Goal: Task Accomplishment & Management: Use online tool/utility

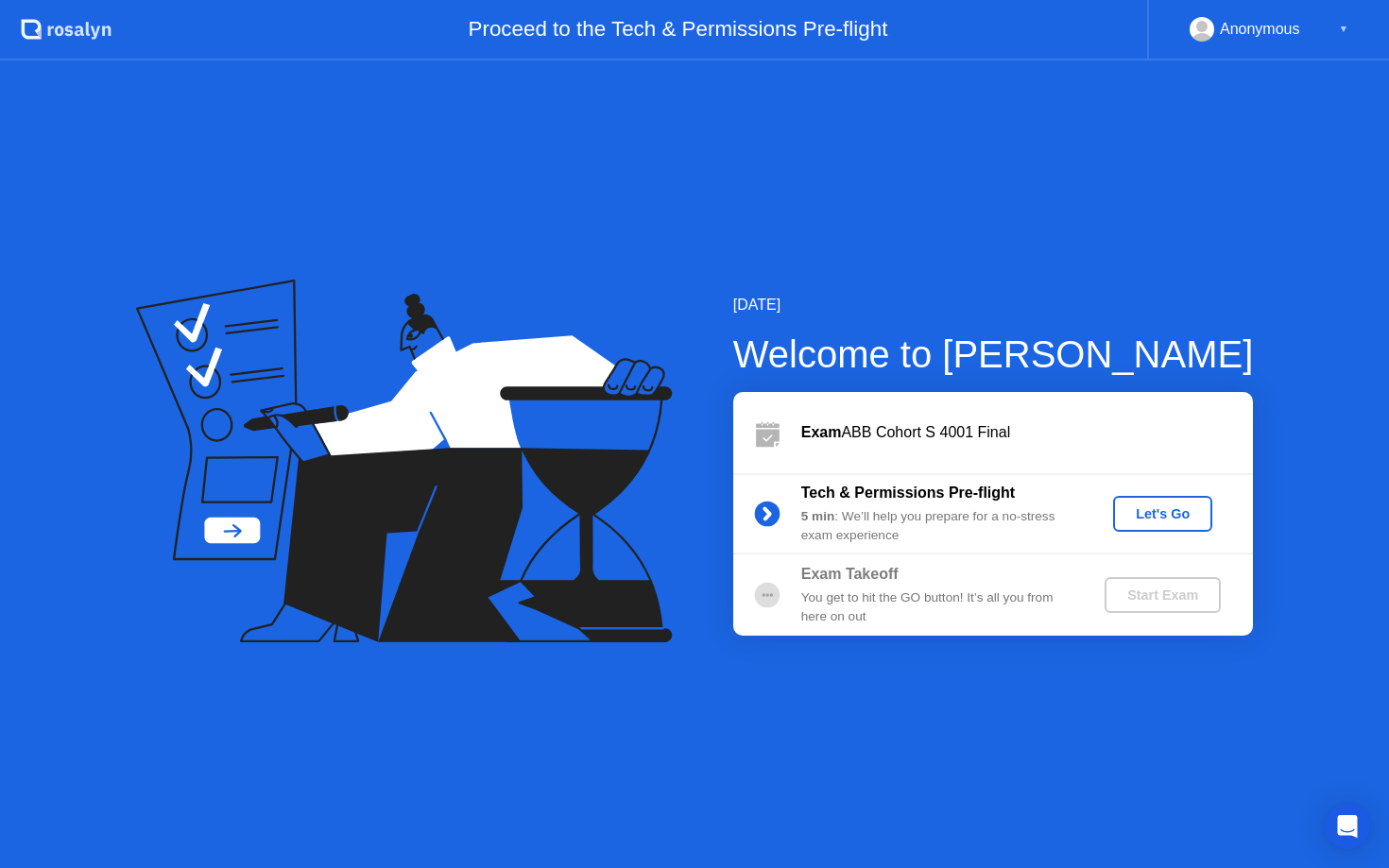
click at [1165, 520] on div "Let's Go" at bounding box center [1162, 513] width 84 height 15
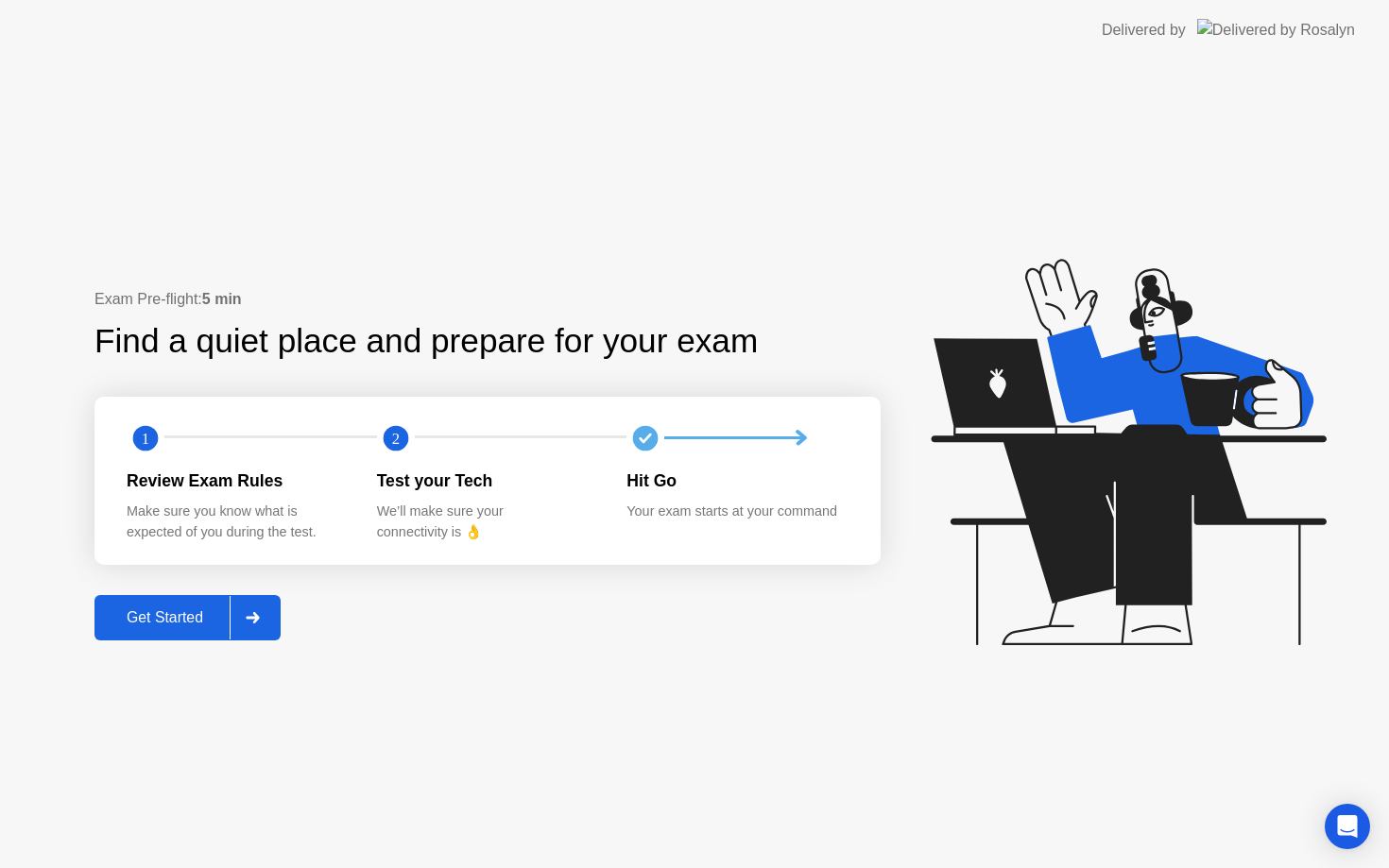
click at [188, 606] on button "Get Started" at bounding box center [187, 618] width 186 height 46
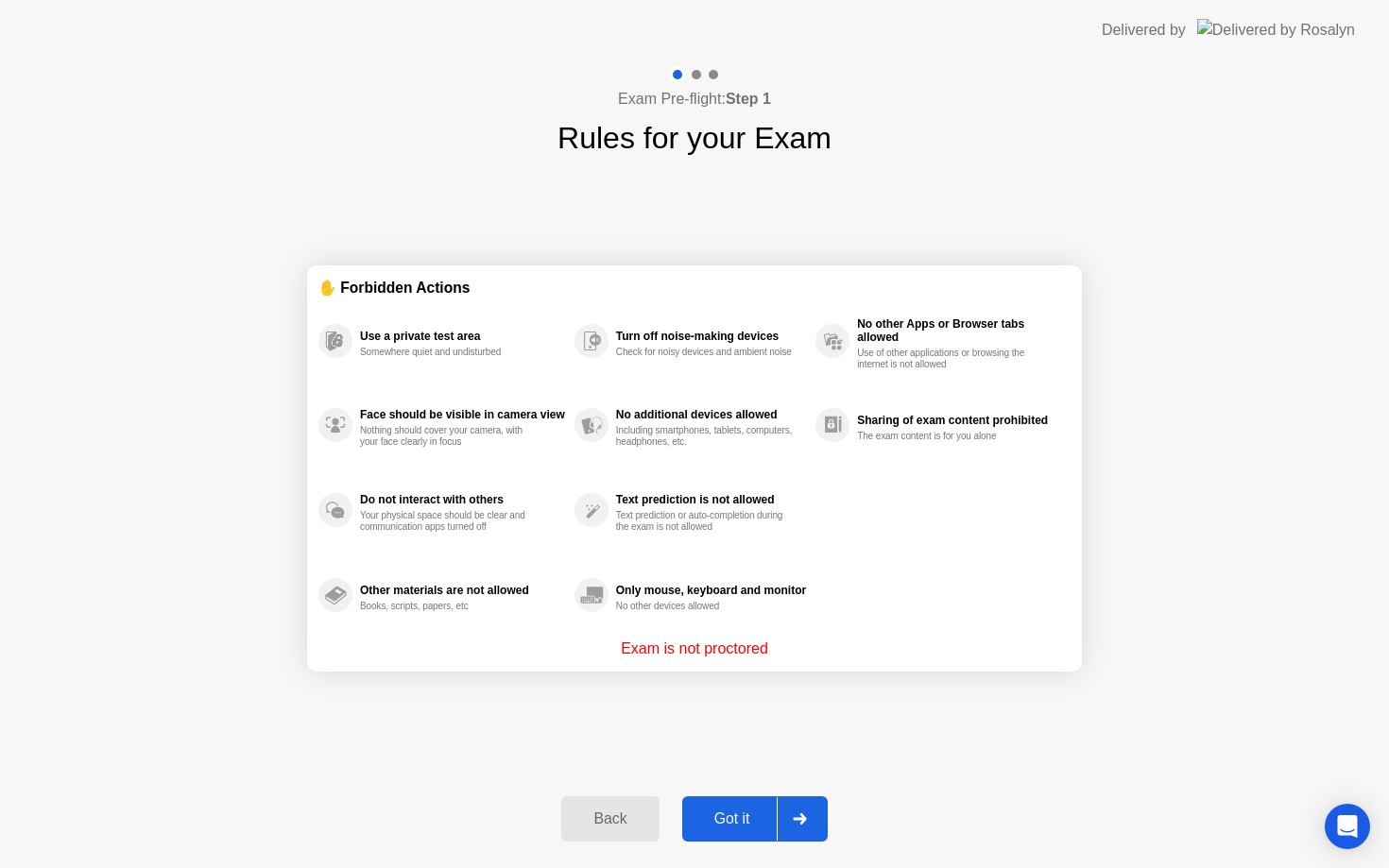
click at [784, 813] on div at bounding box center [800, 819] width 46 height 44
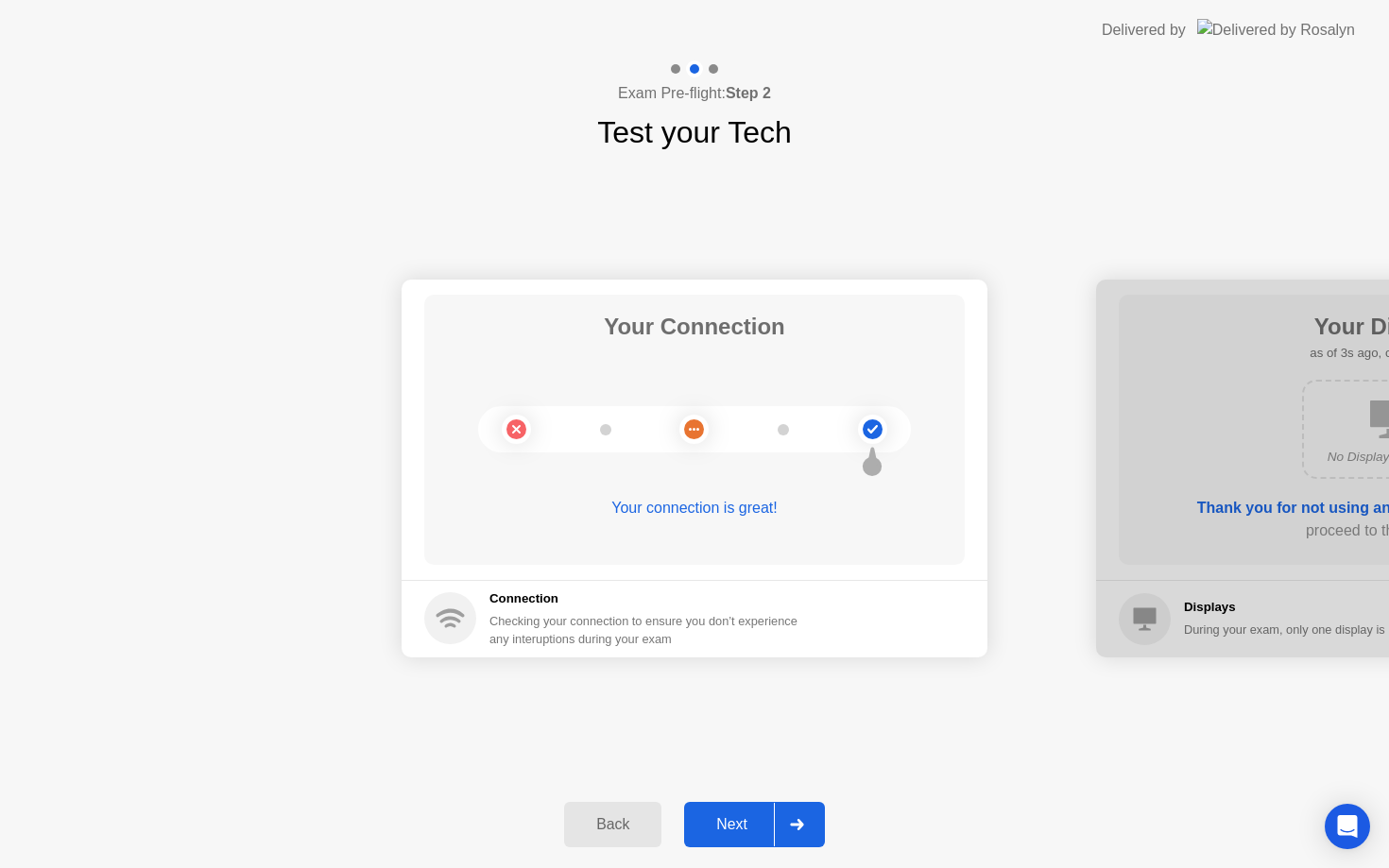
click at [755, 843] on button "Next" at bounding box center [755, 825] width 141 height 46
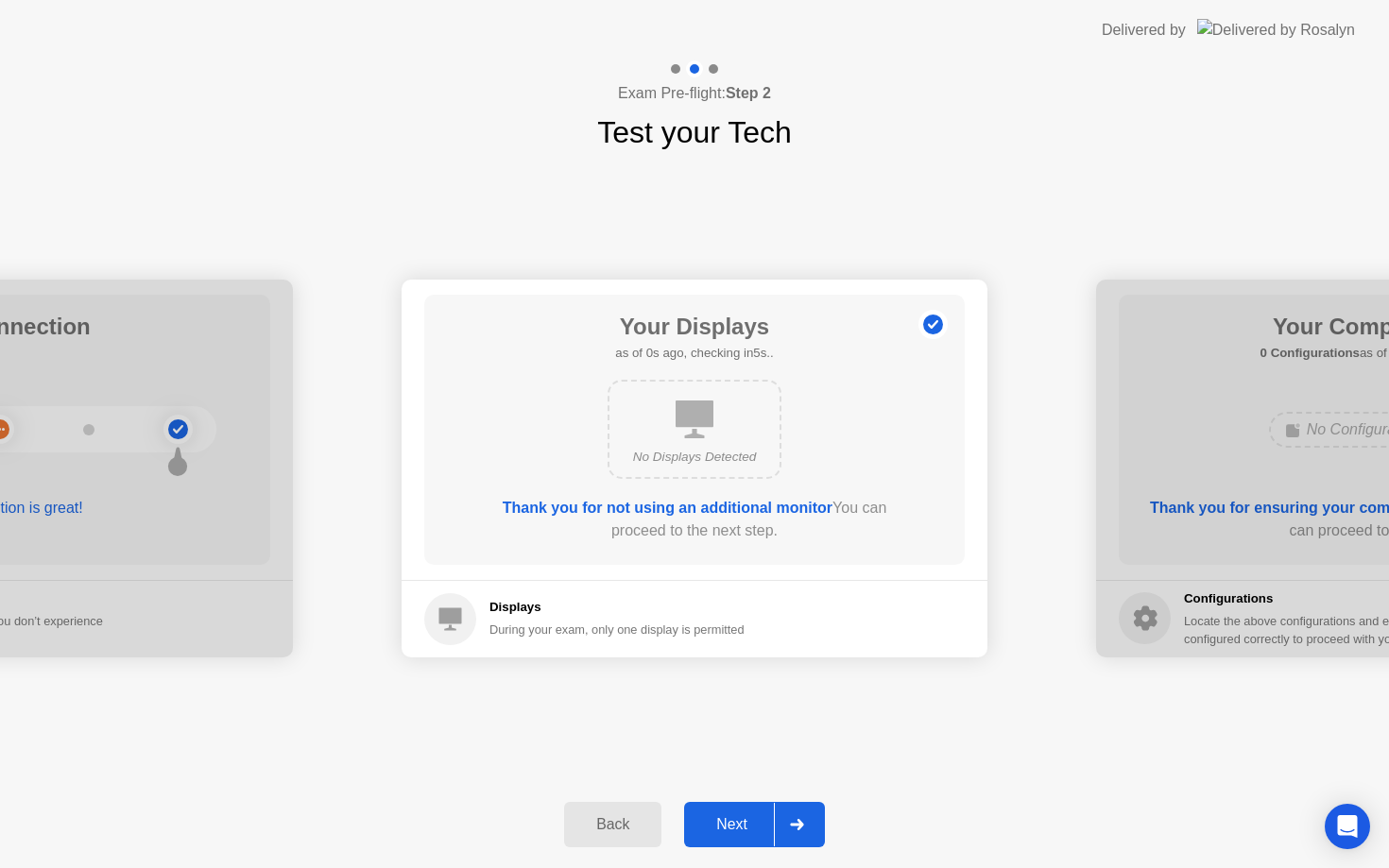
click at [757, 823] on div "Next" at bounding box center [731, 824] width 84 height 17
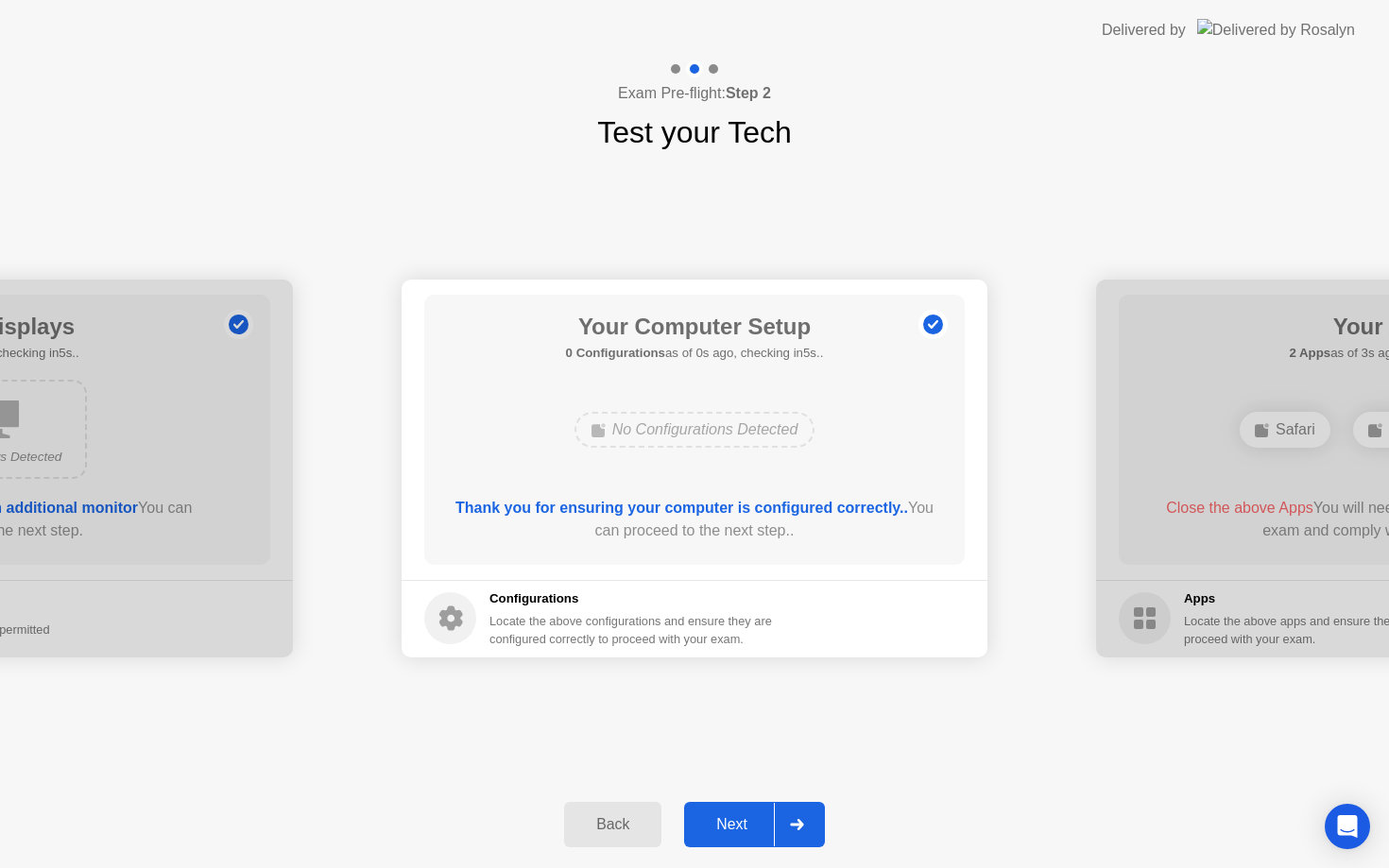
click at [756, 822] on div "Next" at bounding box center [731, 824] width 84 height 17
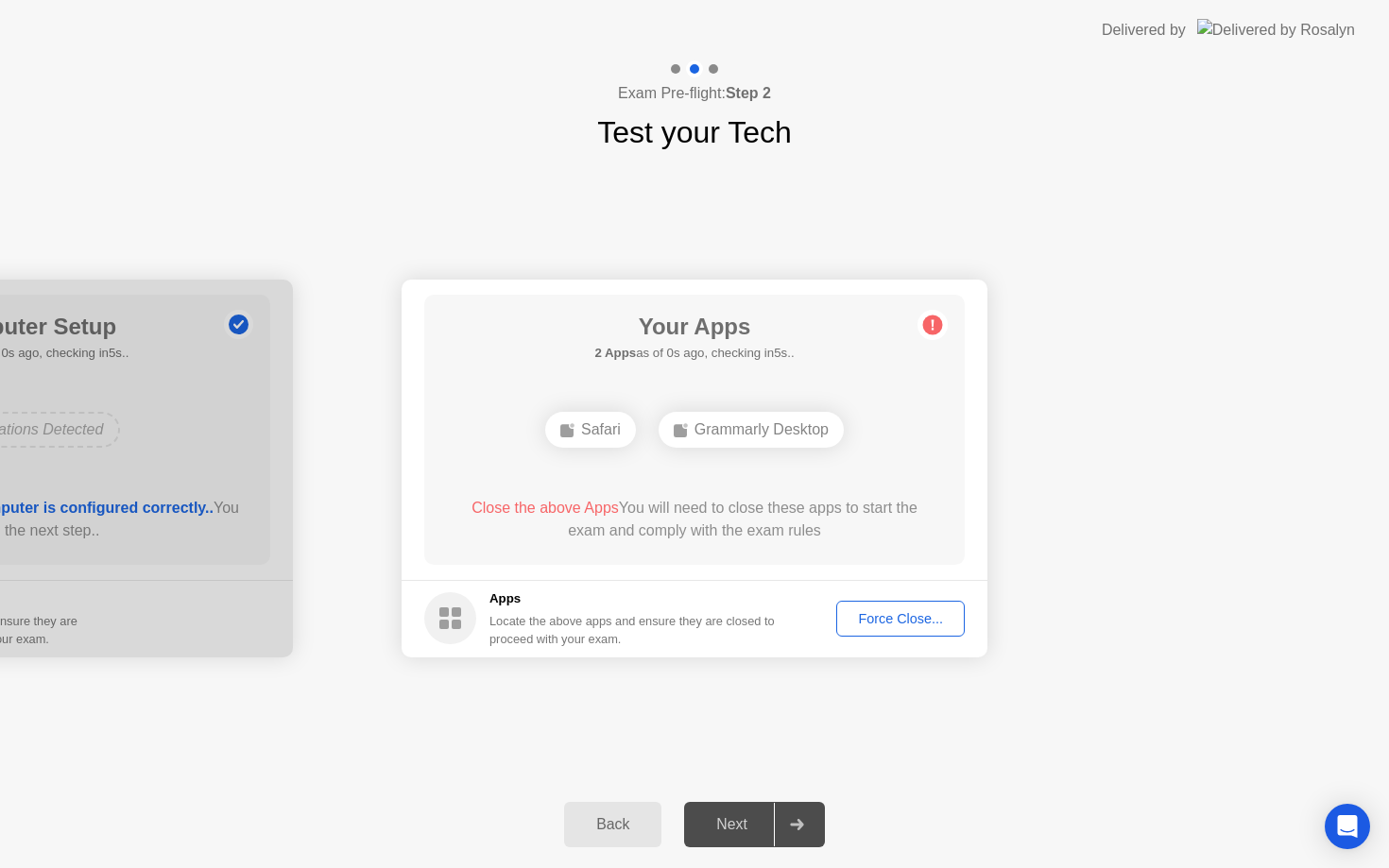
click at [756, 822] on div "Next" at bounding box center [731, 824] width 84 height 17
click at [876, 611] on div "Force Close..." at bounding box center [901, 618] width 115 height 15
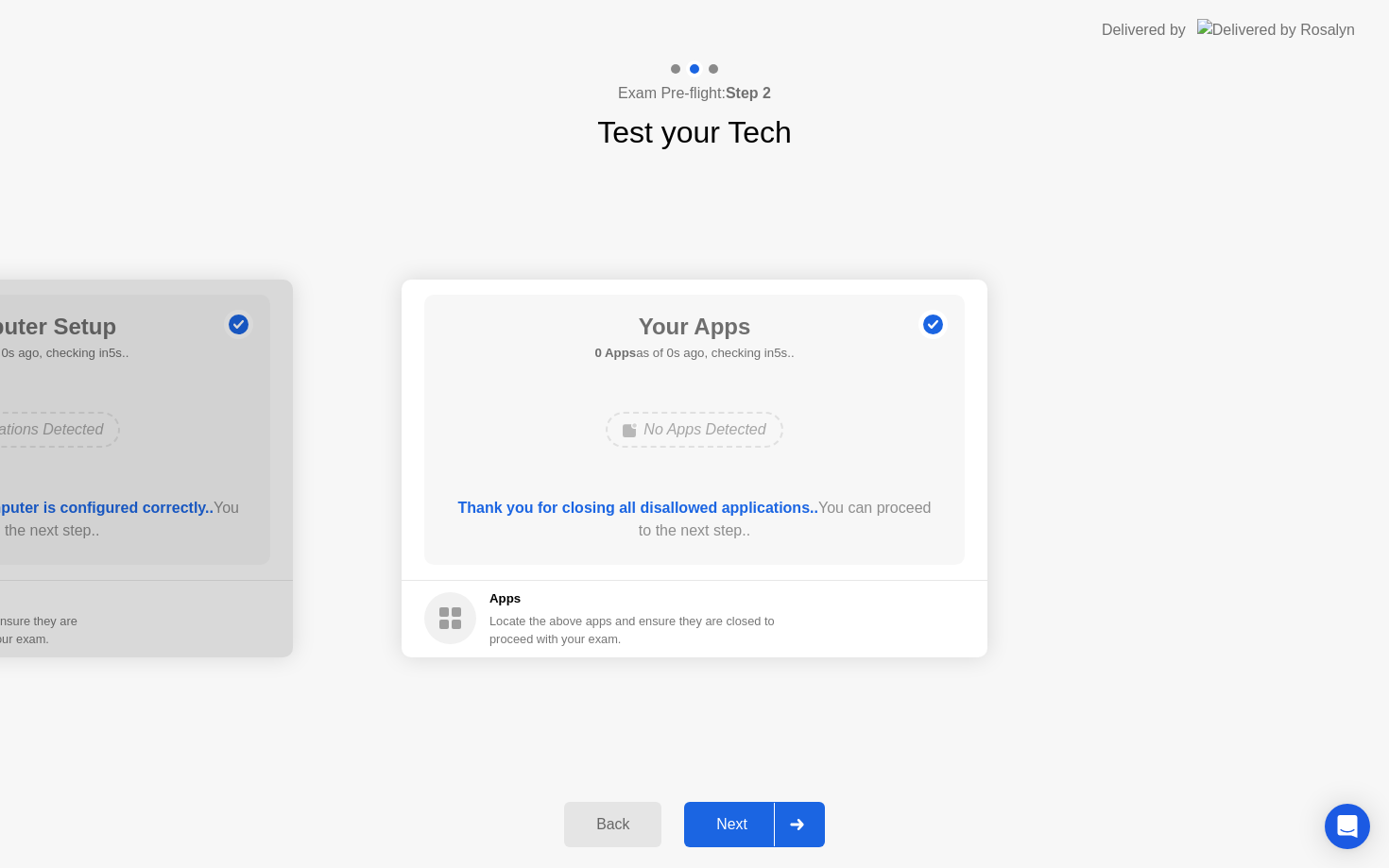
click at [762, 840] on button "Next" at bounding box center [755, 825] width 141 height 46
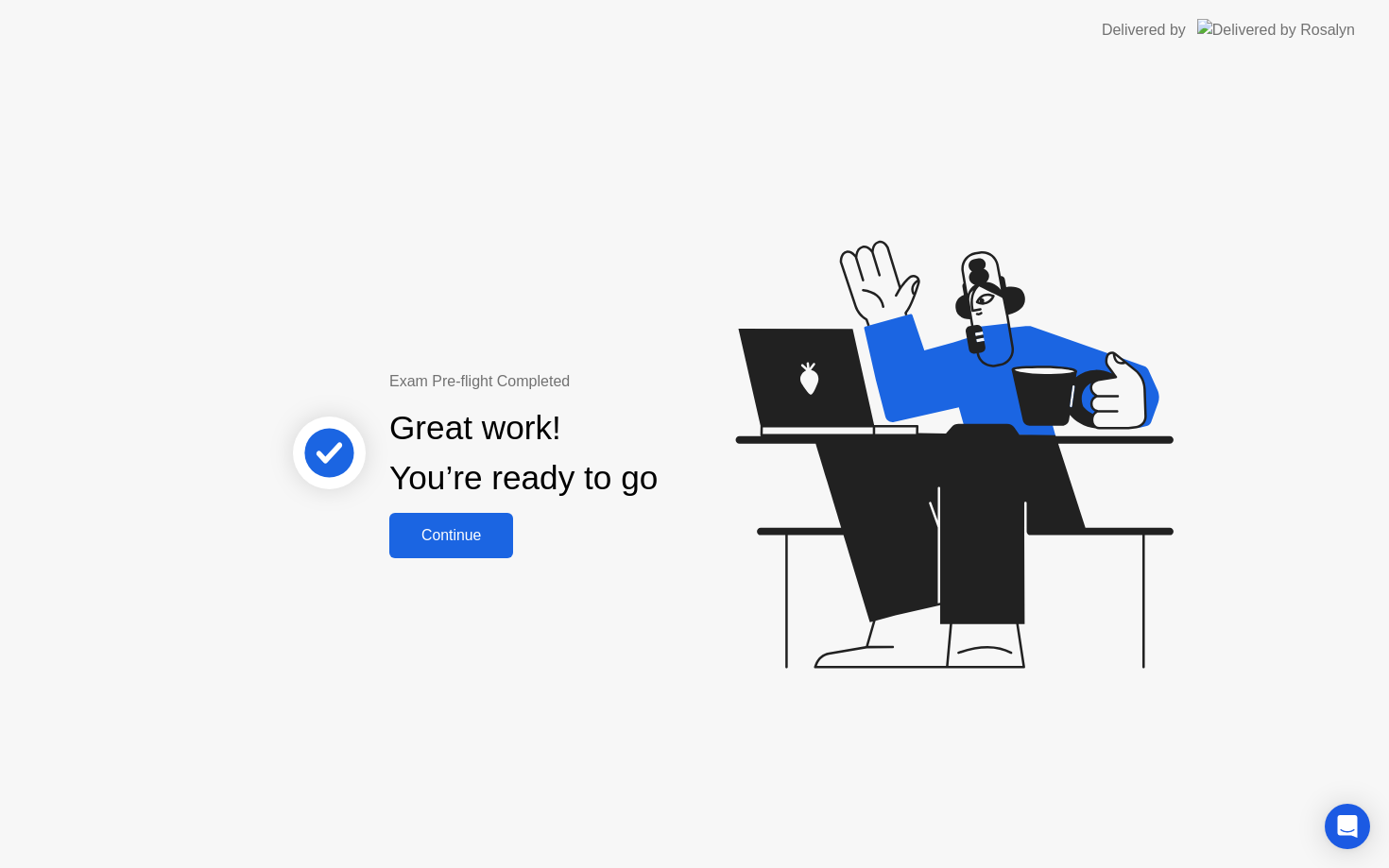
click at [481, 535] on div "Continue" at bounding box center [451, 535] width 112 height 17
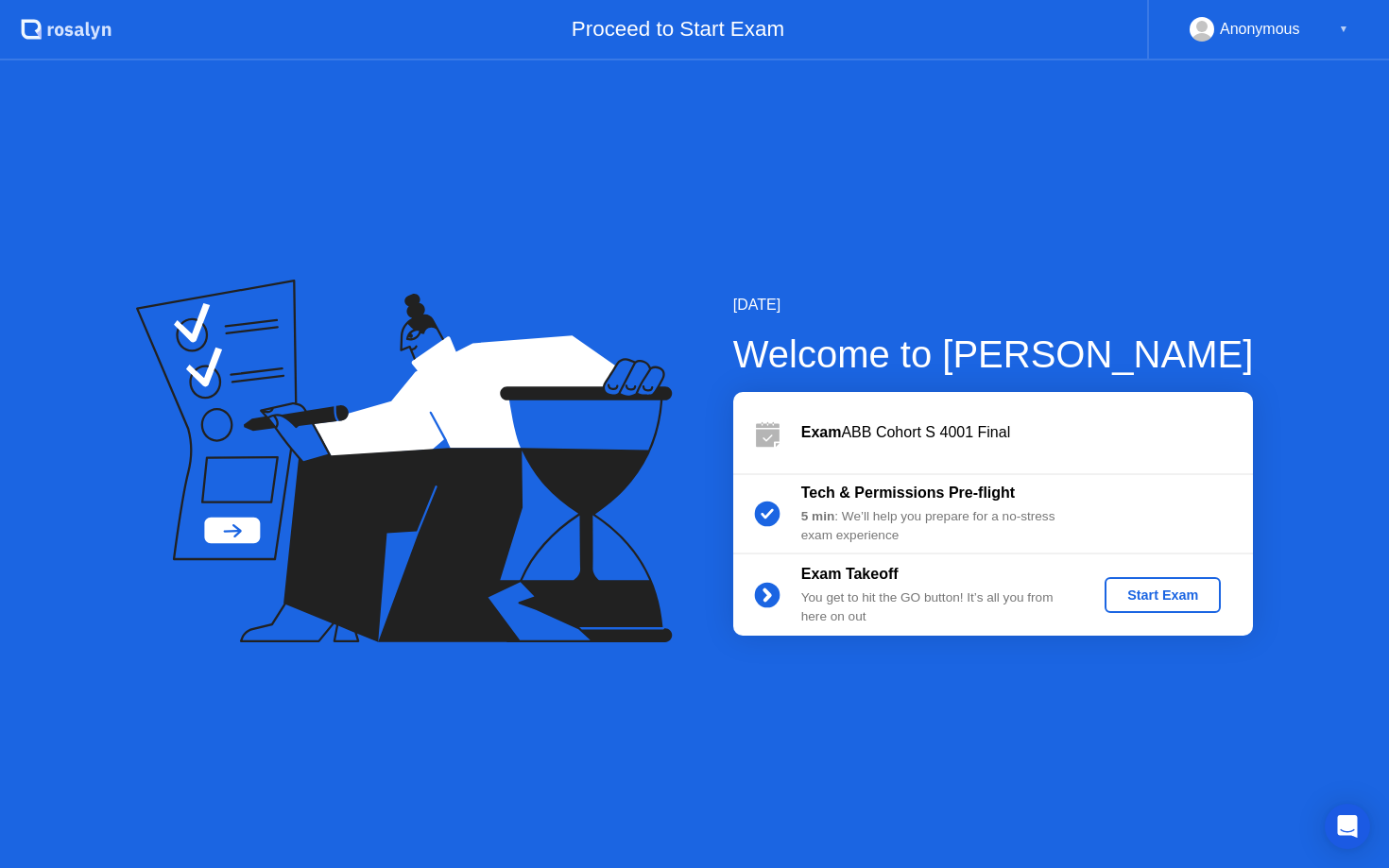
click at [1192, 609] on button "Start Exam" at bounding box center [1162, 595] width 116 height 36
